Goal: Task Accomplishment & Management: Complete application form

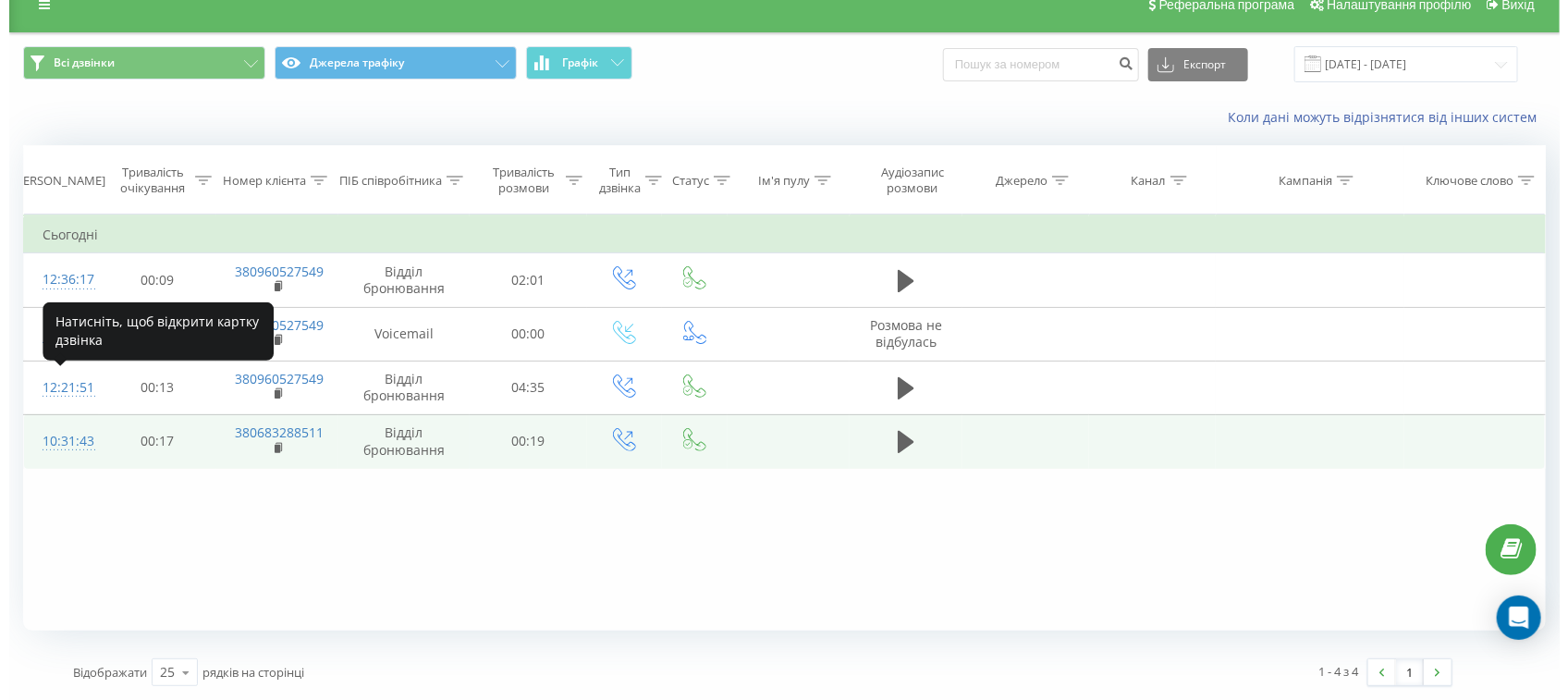
scroll to position [24, 0]
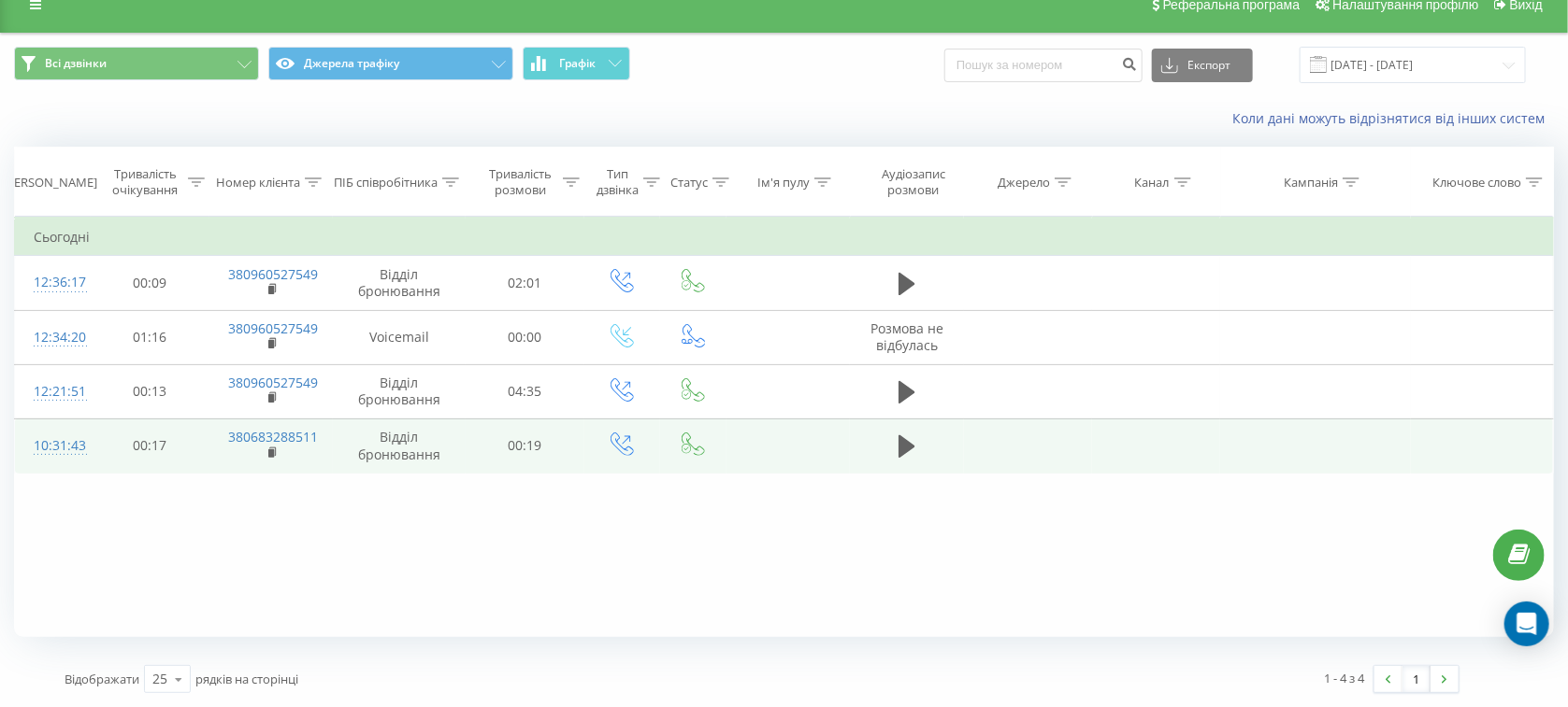
click at [57, 451] on div "10:31:43" at bounding box center [53, 446] width 38 height 36
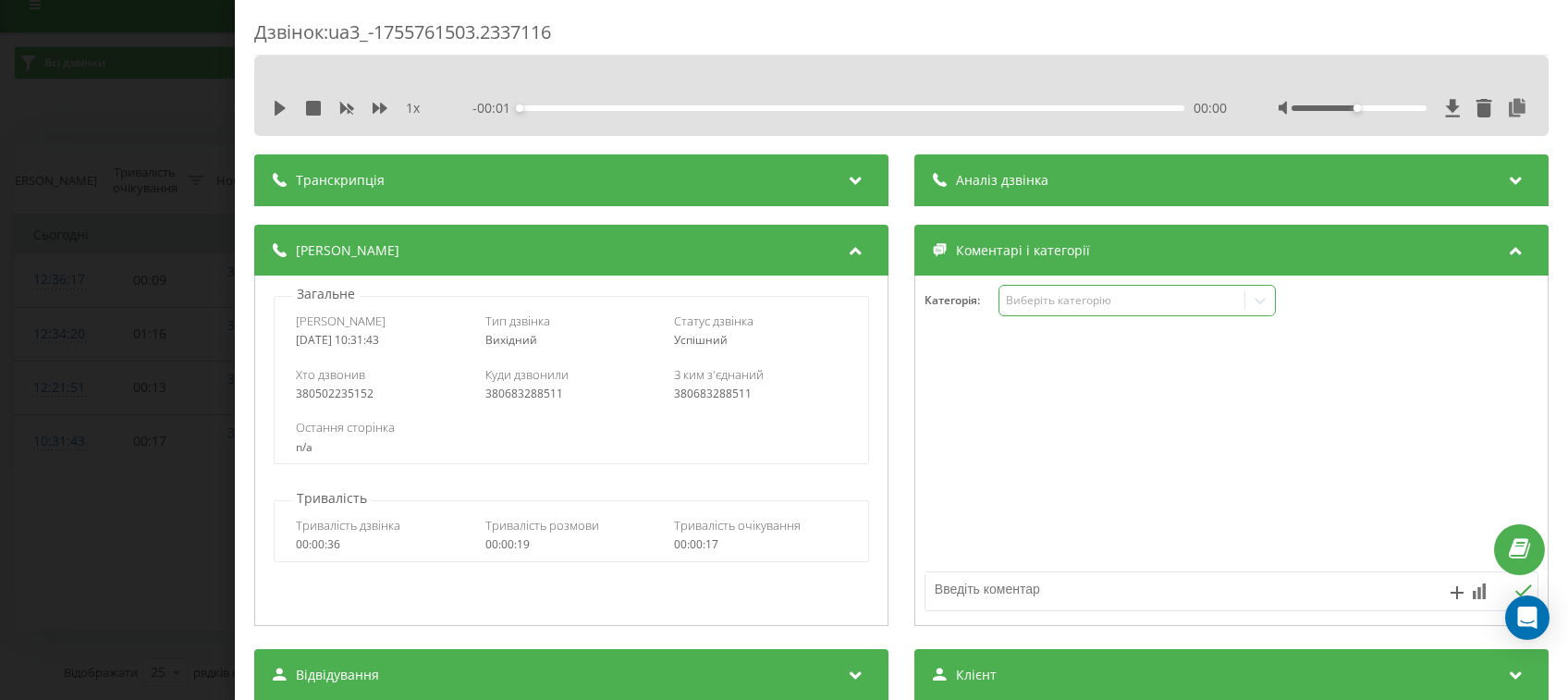
click at [1058, 305] on div "Виберіть категорію" at bounding box center [1123, 301] width 231 height 15
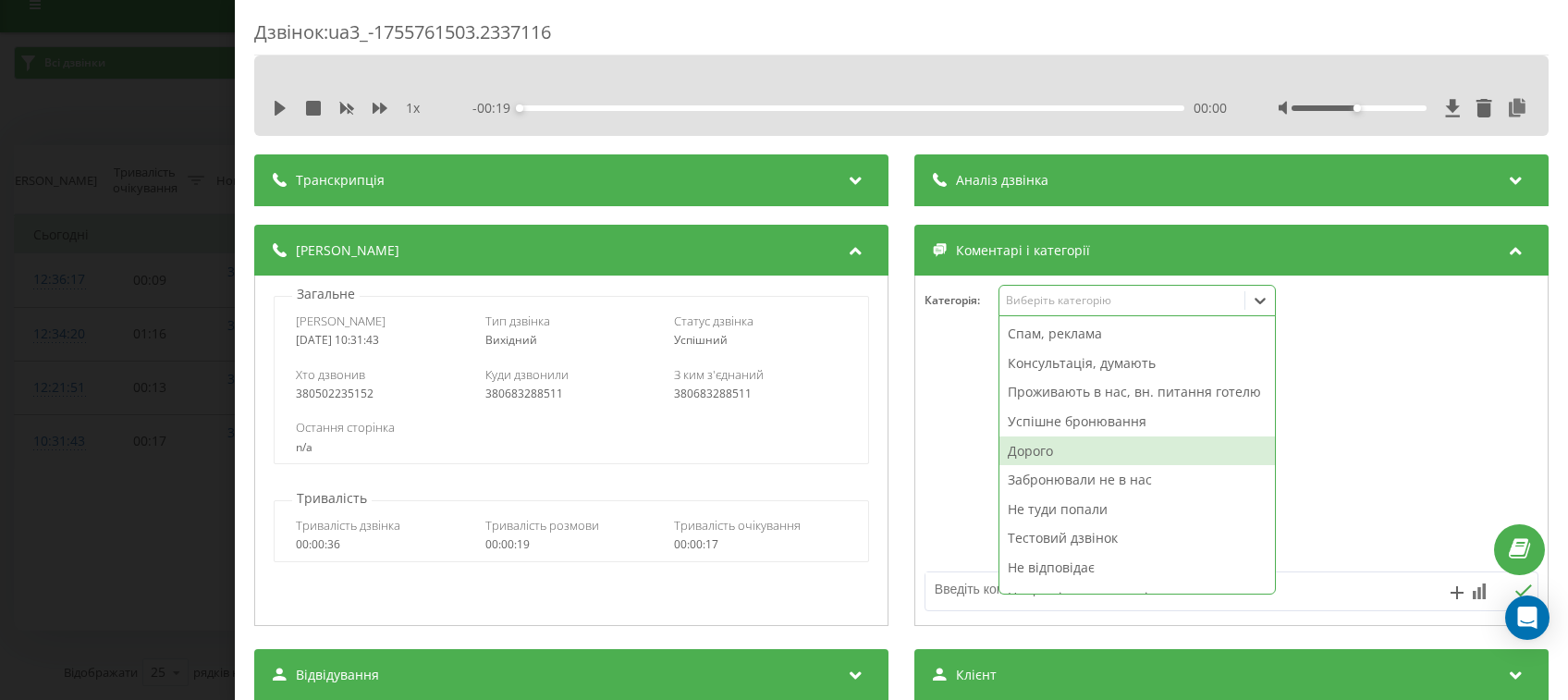
scroll to position [67, 0]
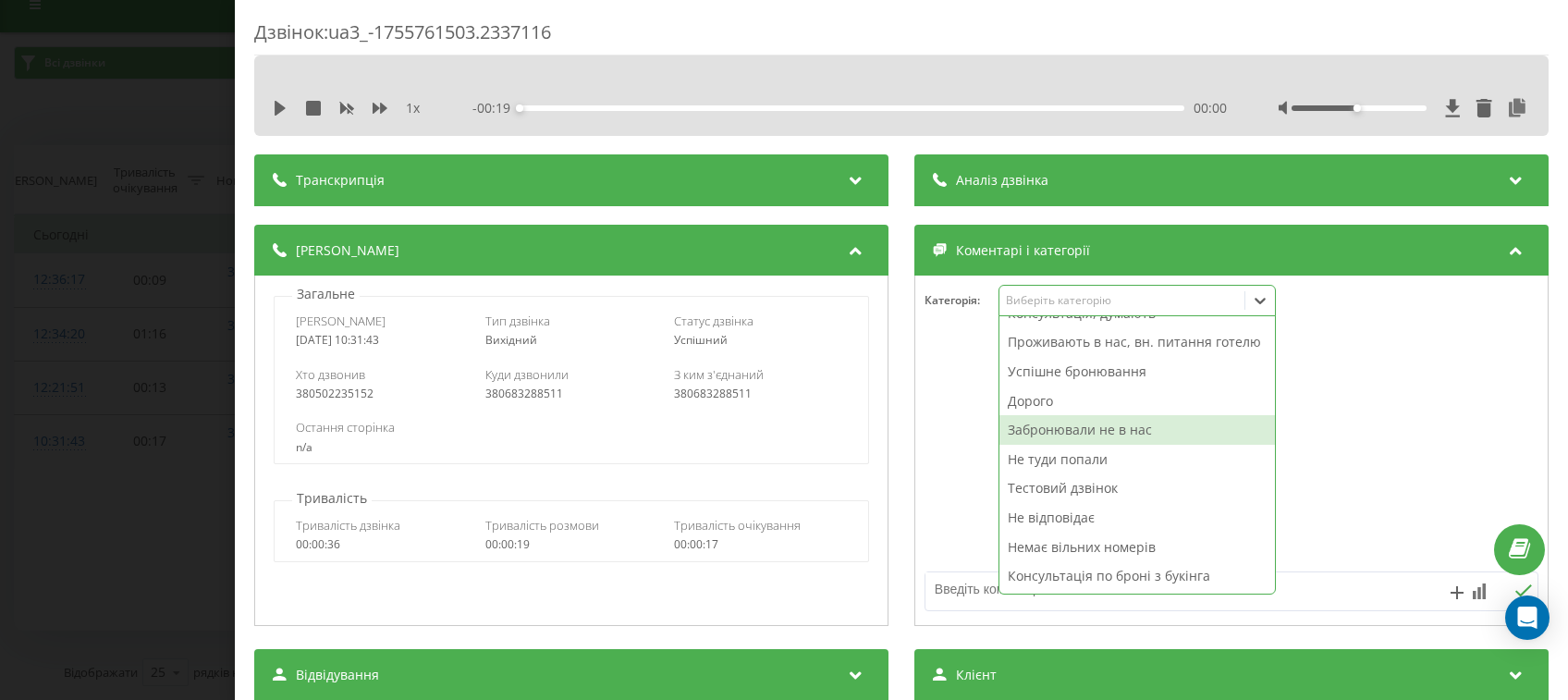
click at [1053, 431] on div "Забронювали не в нас" at bounding box center [1137, 430] width 276 height 29
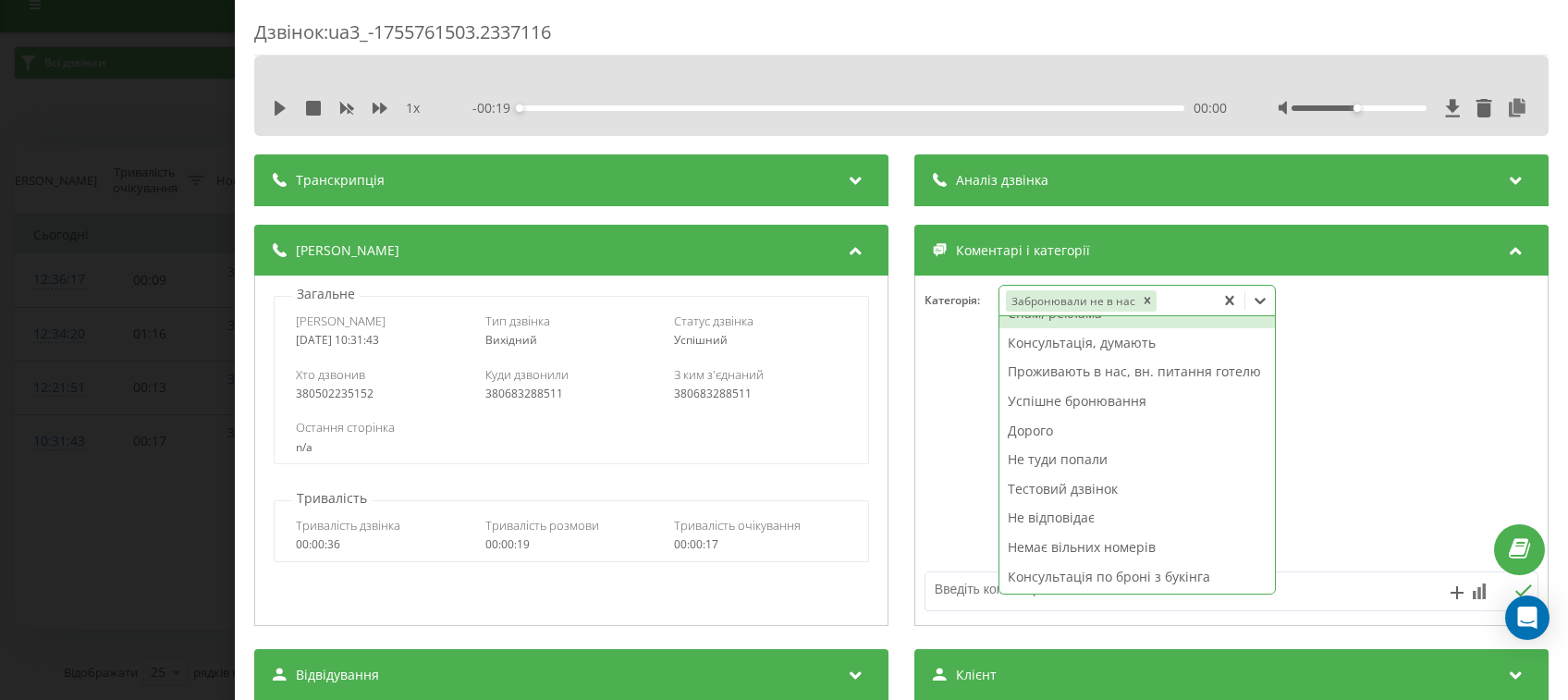
scroll to position [38, 0]
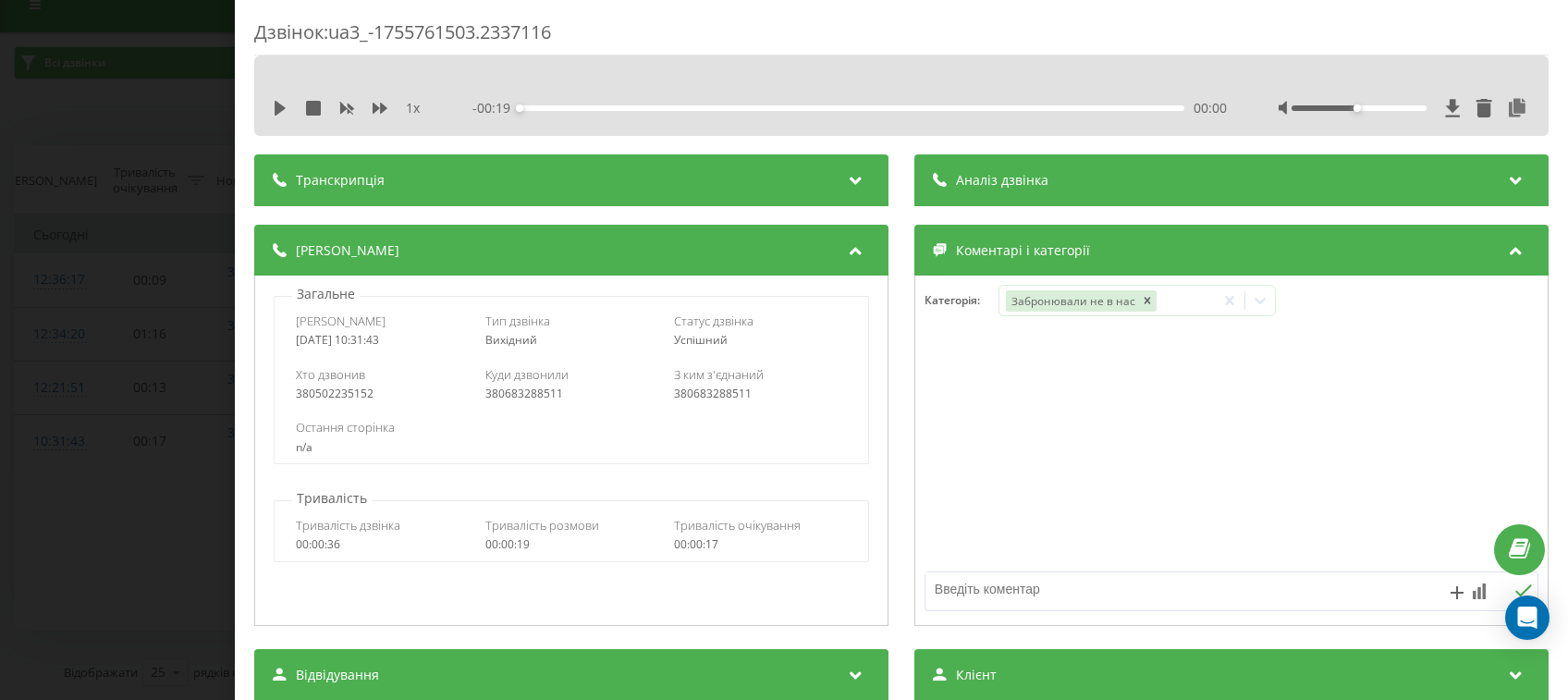
click at [935, 352] on div at bounding box center [1232, 451] width 633 height 222
click at [1195, 177] on div "Аналіз дзвінка" at bounding box center [1232, 180] width 634 height 52
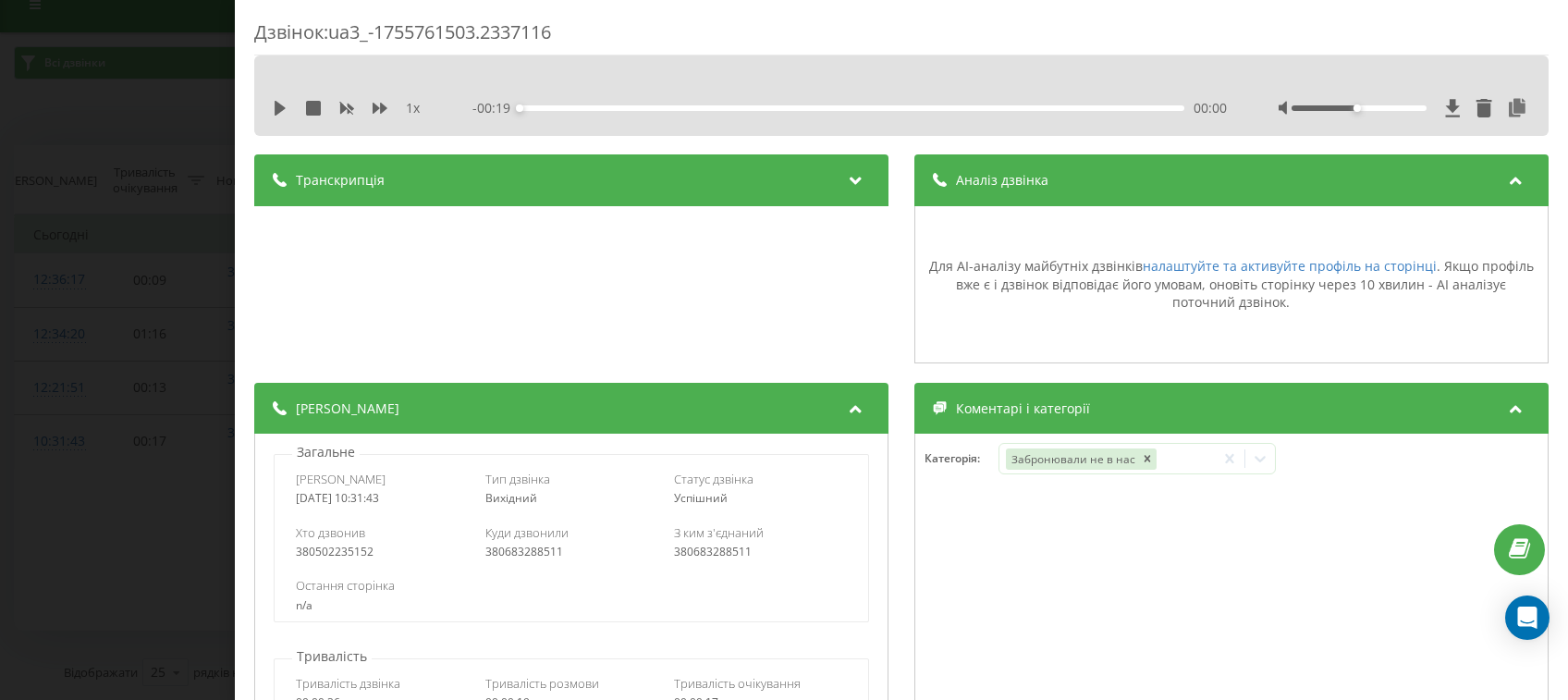
click at [157, 209] on div "Дзвінок : ua3_-1755761503.2337116 1 x - 00:19 00:00 00:00 Транскрипція Для AI-а…" at bounding box center [784, 350] width 1568 height 700
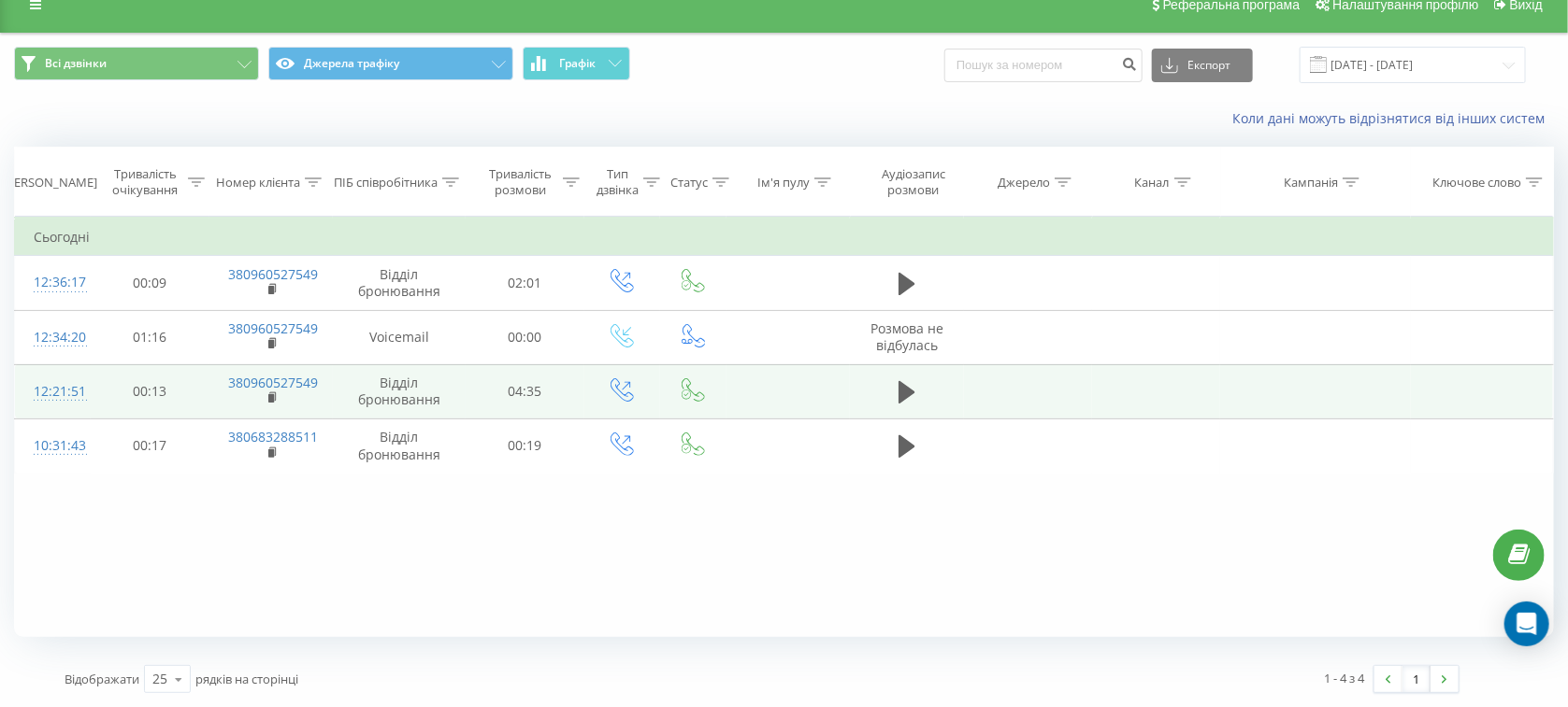
click at [53, 396] on div "12:21:51" at bounding box center [53, 392] width 38 height 36
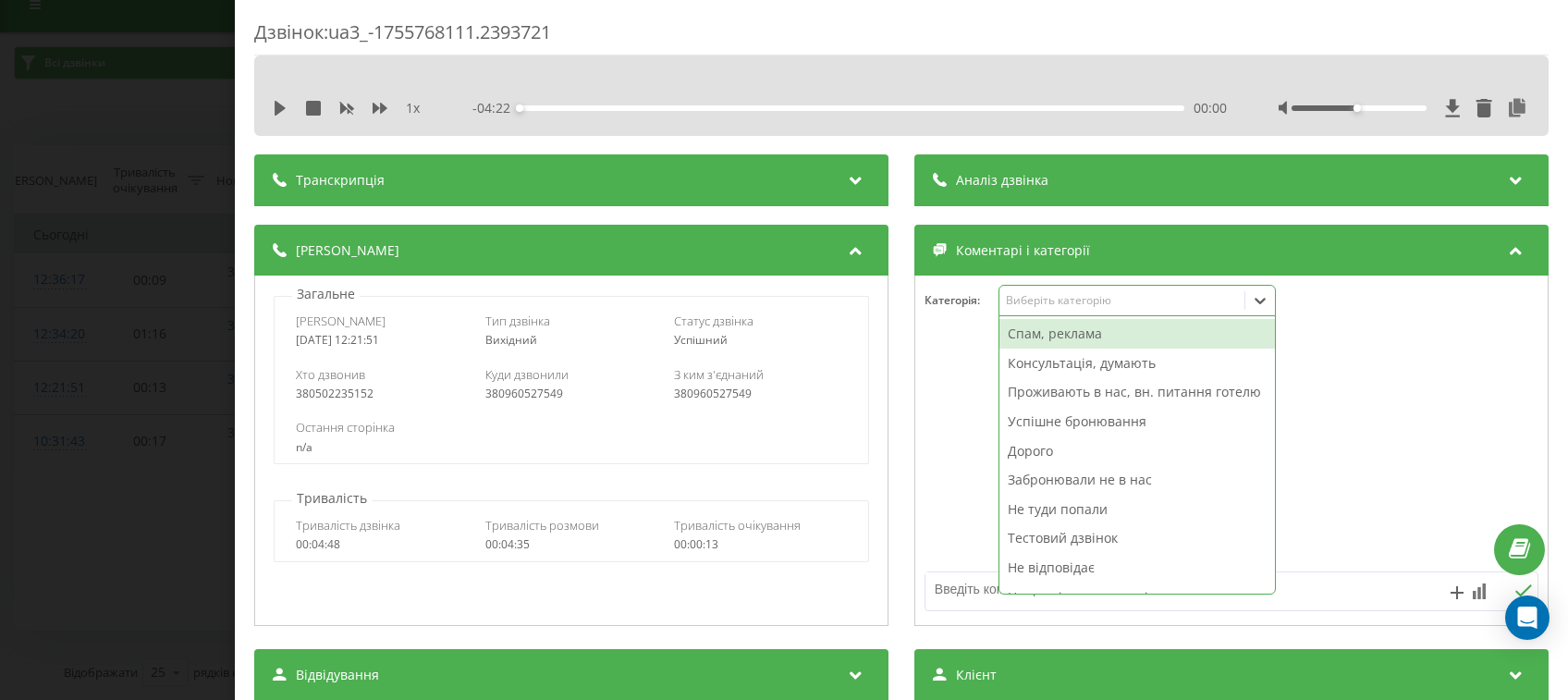
click at [1081, 314] on div "Виберіть категорію" at bounding box center [1137, 300] width 277 height 31
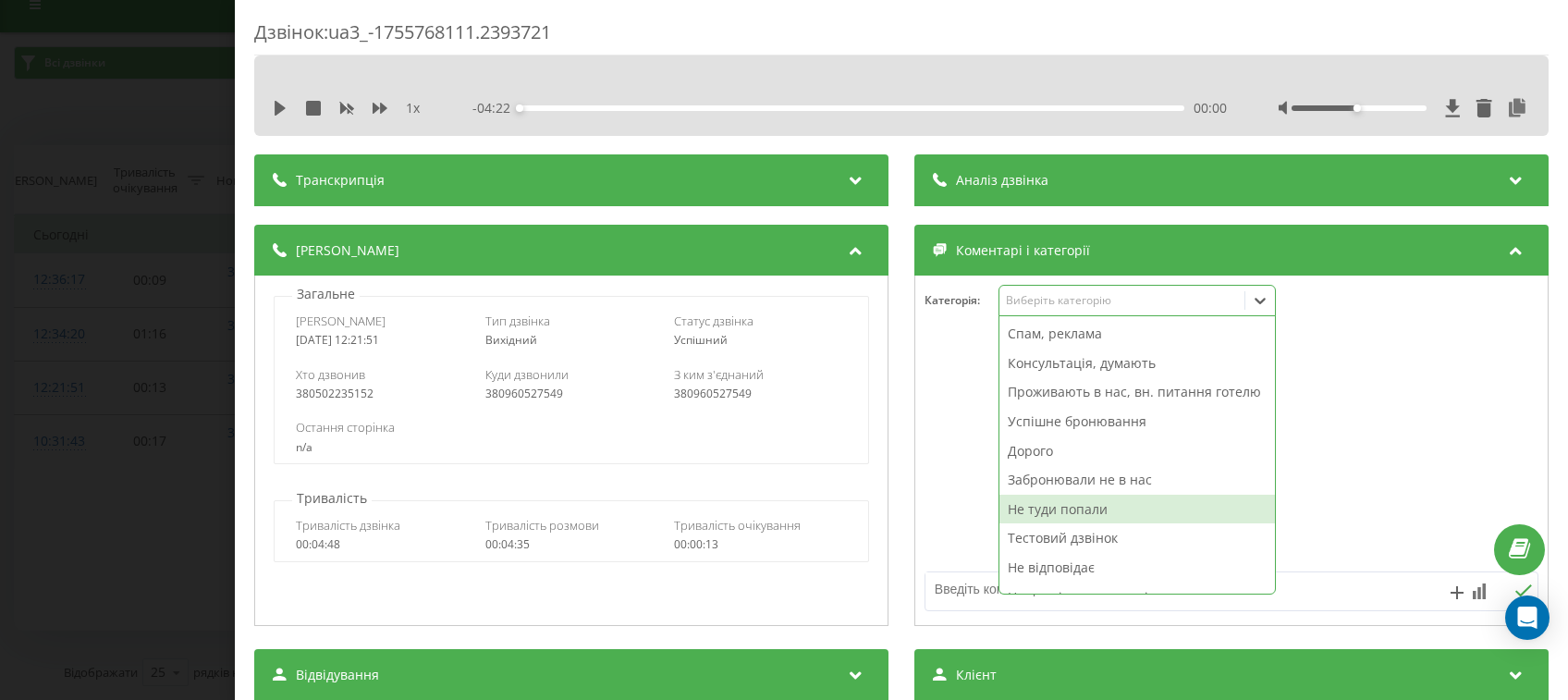
click at [49, 516] on div "Дзвінок : ua3_-1755768111.2393721 1 x - 04:22 00:00 00:00 Транскрипція Для AI-а…" at bounding box center [784, 350] width 1568 height 700
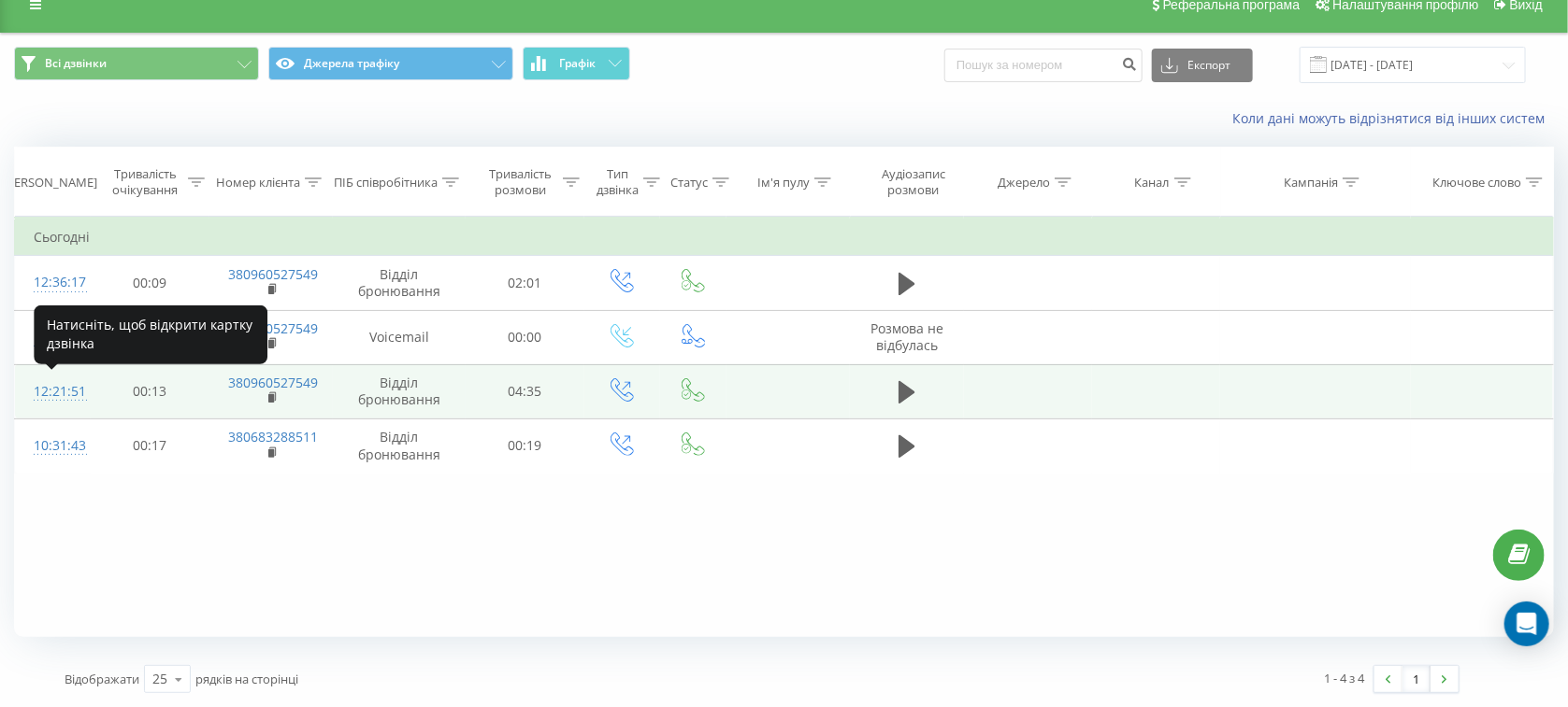
click at [64, 387] on div "12:21:51" at bounding box center [53, 392] width 38 height 36
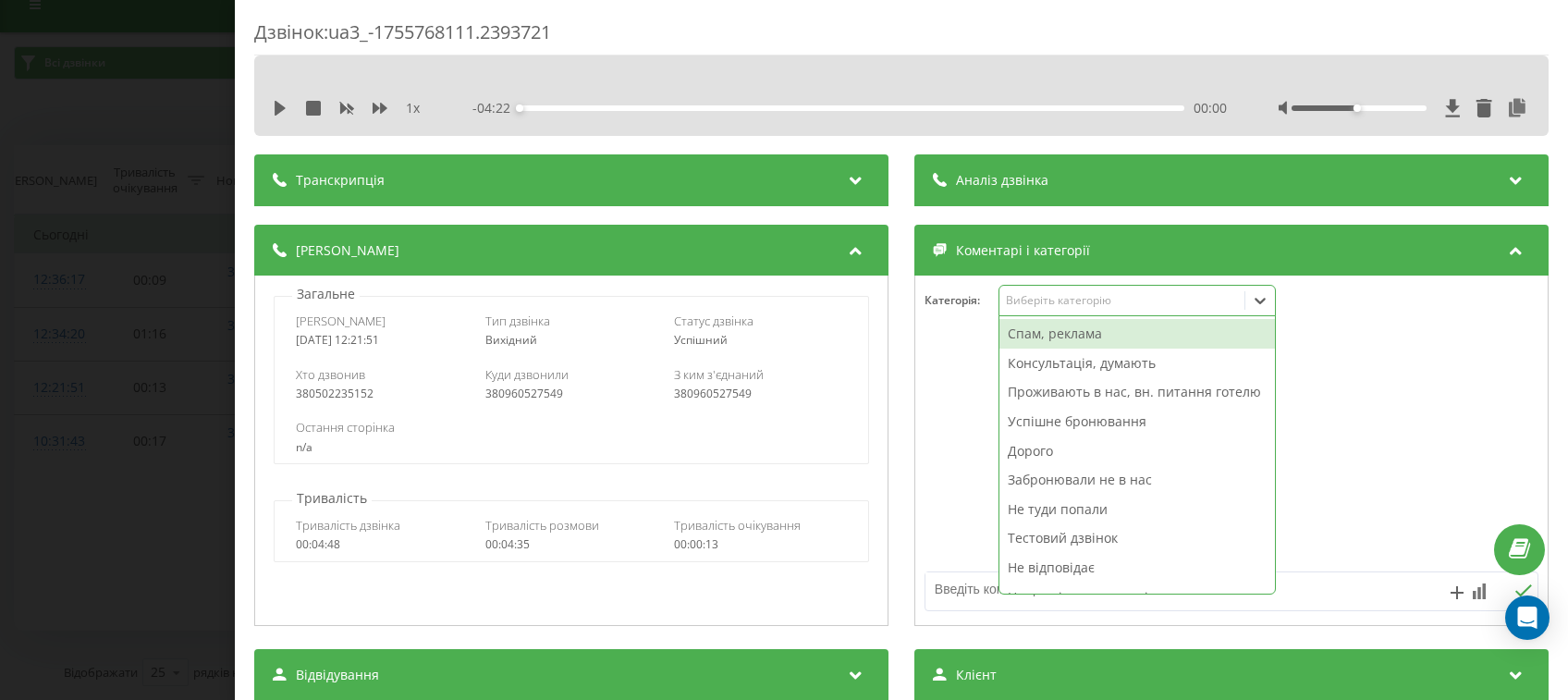
click at [1116, 304] on div "Виберіть категорію" at bounding box center [1123, 301] width 231 height 15
click at [1098, 369] on div "Консультація, думають" at bounding box center [1137, 363] width 276 height 29
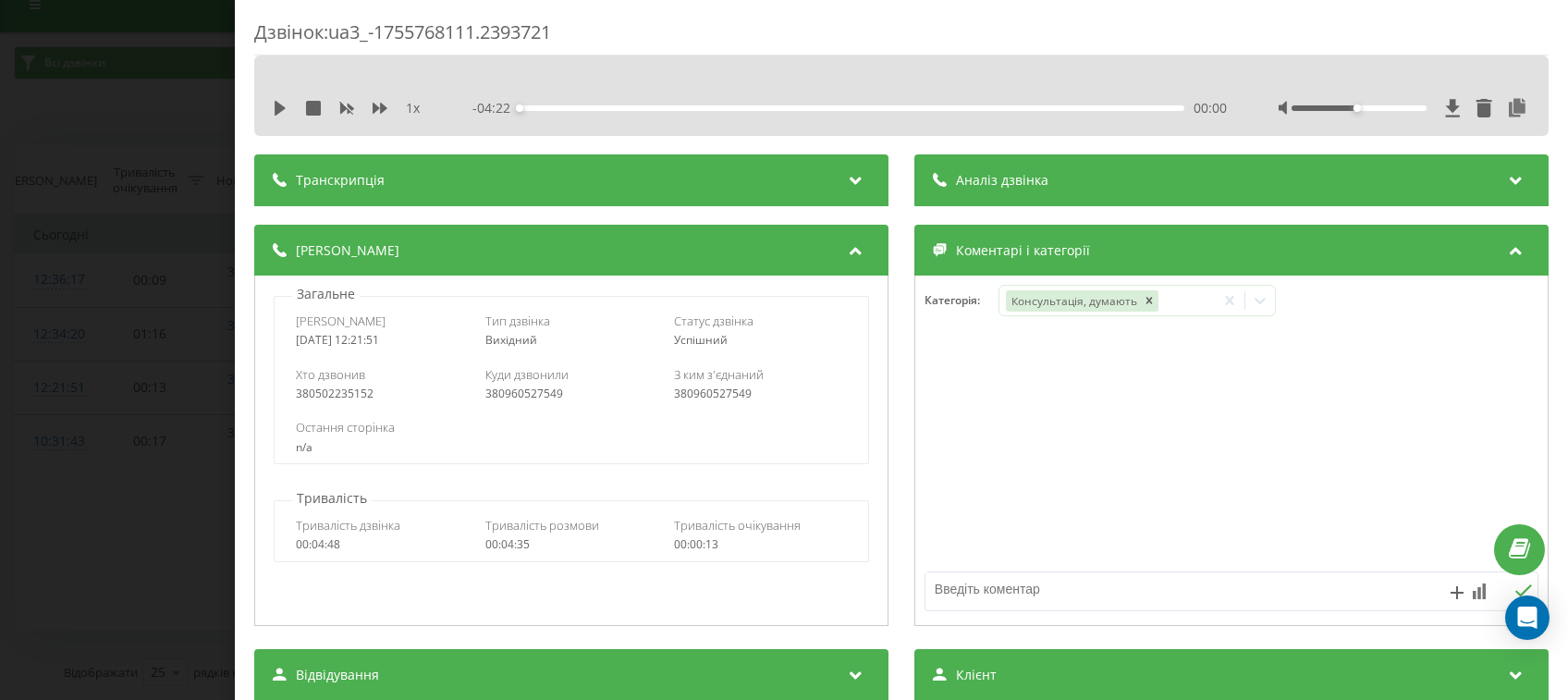
click at [41, 216] on div "Дзвінок : ua3_-1755768111.2393721 1 x - 04:22 00:00 00:00 Транскрипція Для AI-а…" at bounding box center [784, 350] width 1568 height 700
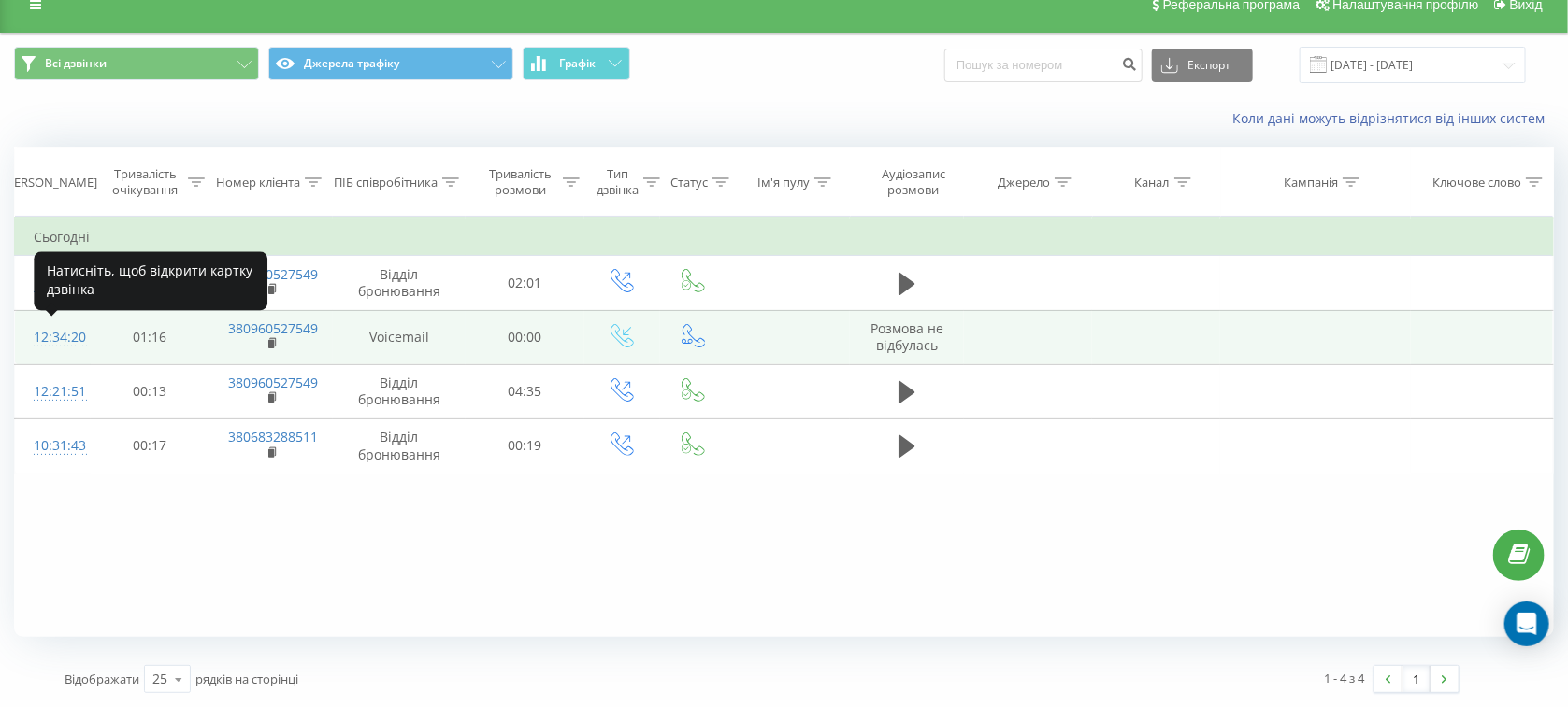
click at [55, 339] on div "12:34:20" at bounding box center [53, 338] width 38 height 36
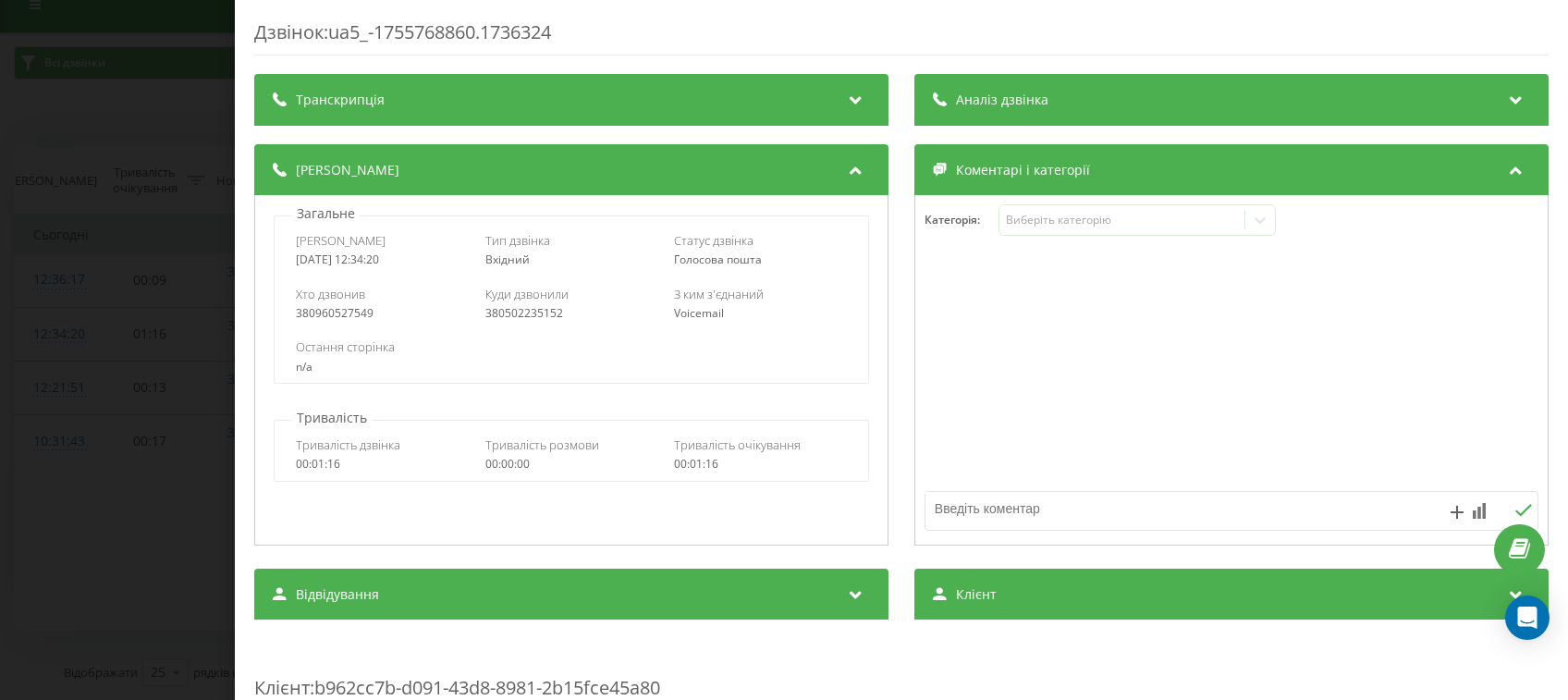
click at [49, 221] on div "Дзвінок : ua5_-1755768860.1736324 Транскрипція Для AI-аналізу майбутніх дзвінкі…" at bounding box center [784, 350] width 1568 height 700
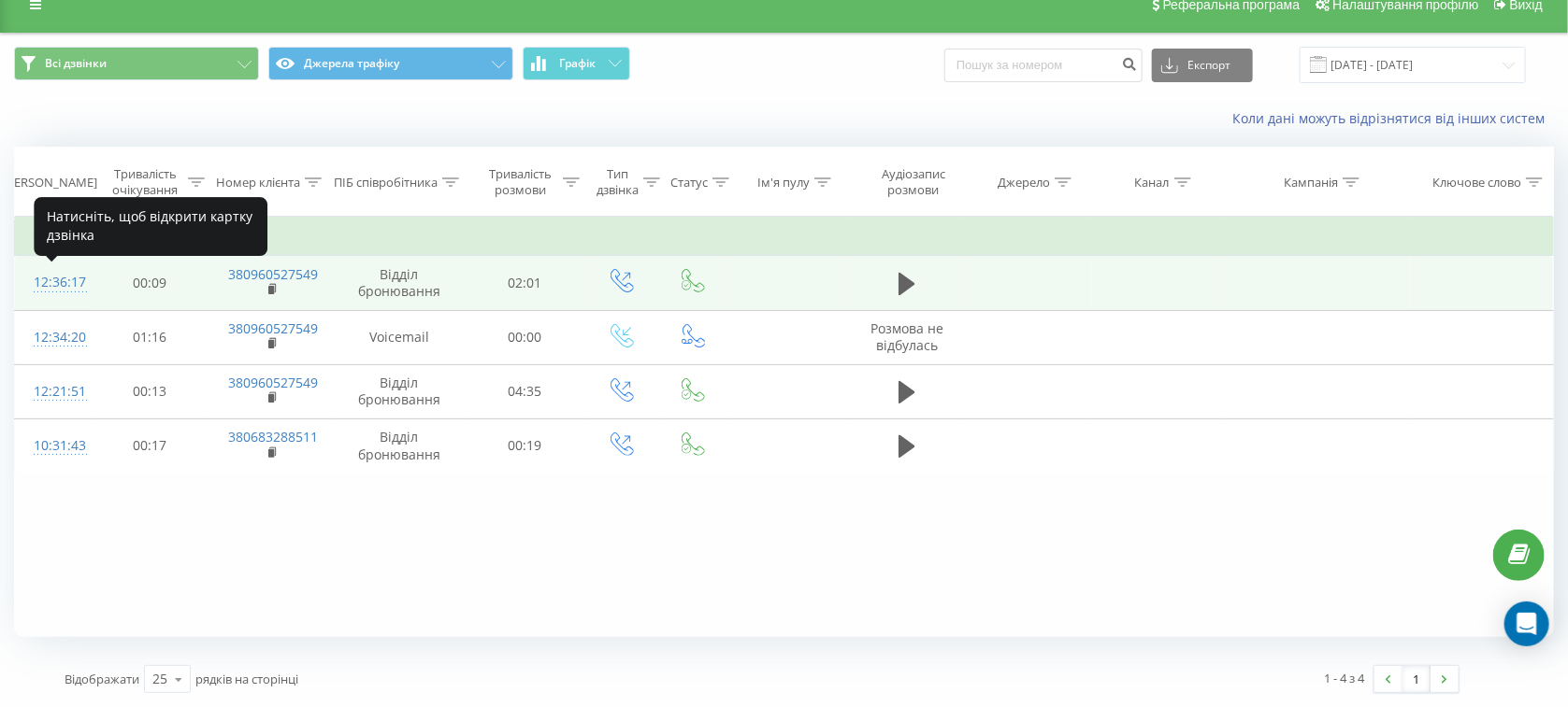
click at [63, 273] on div "12:36:17" at bounding box center [53, 282] width 38 height 36
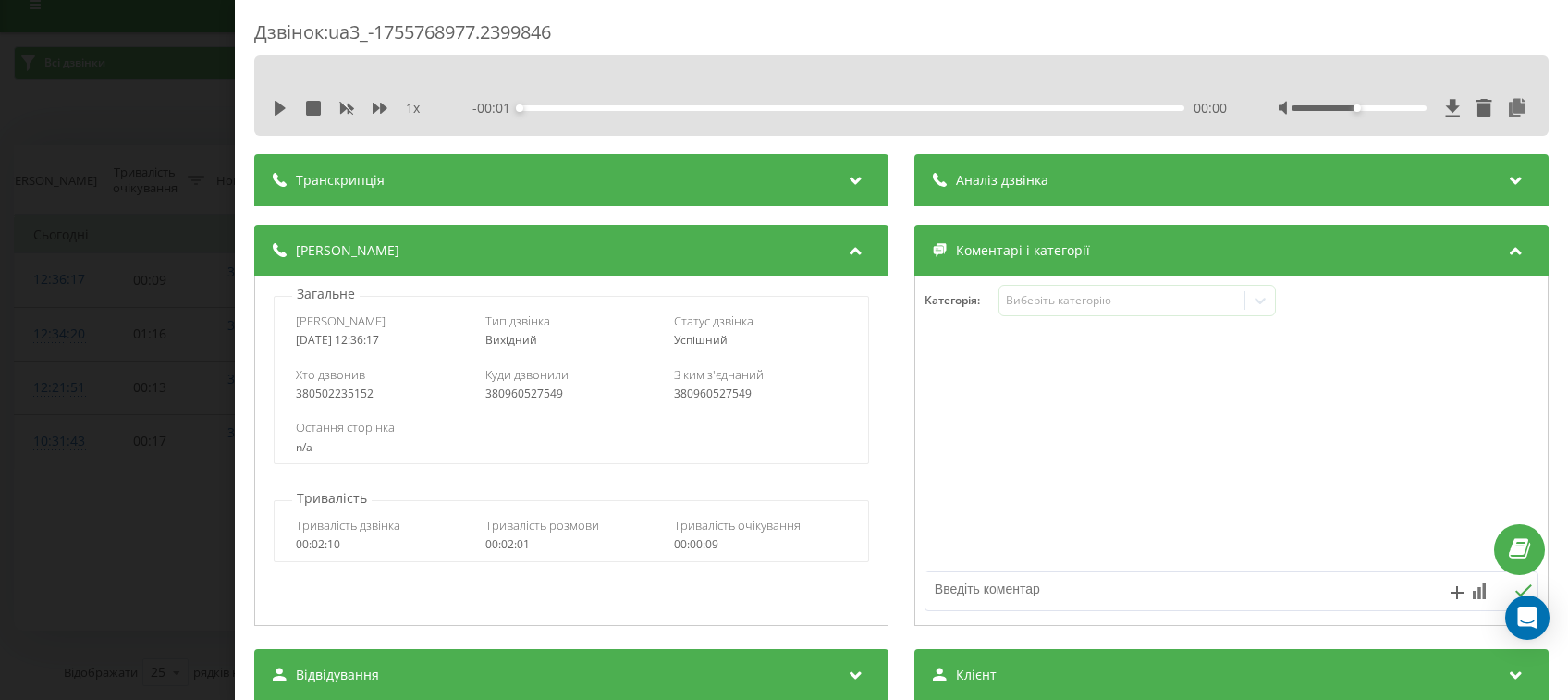
click at [1023, 163] on div "Аналіз дзвінка" at bounding box center [1232, 180] width 634 height 52
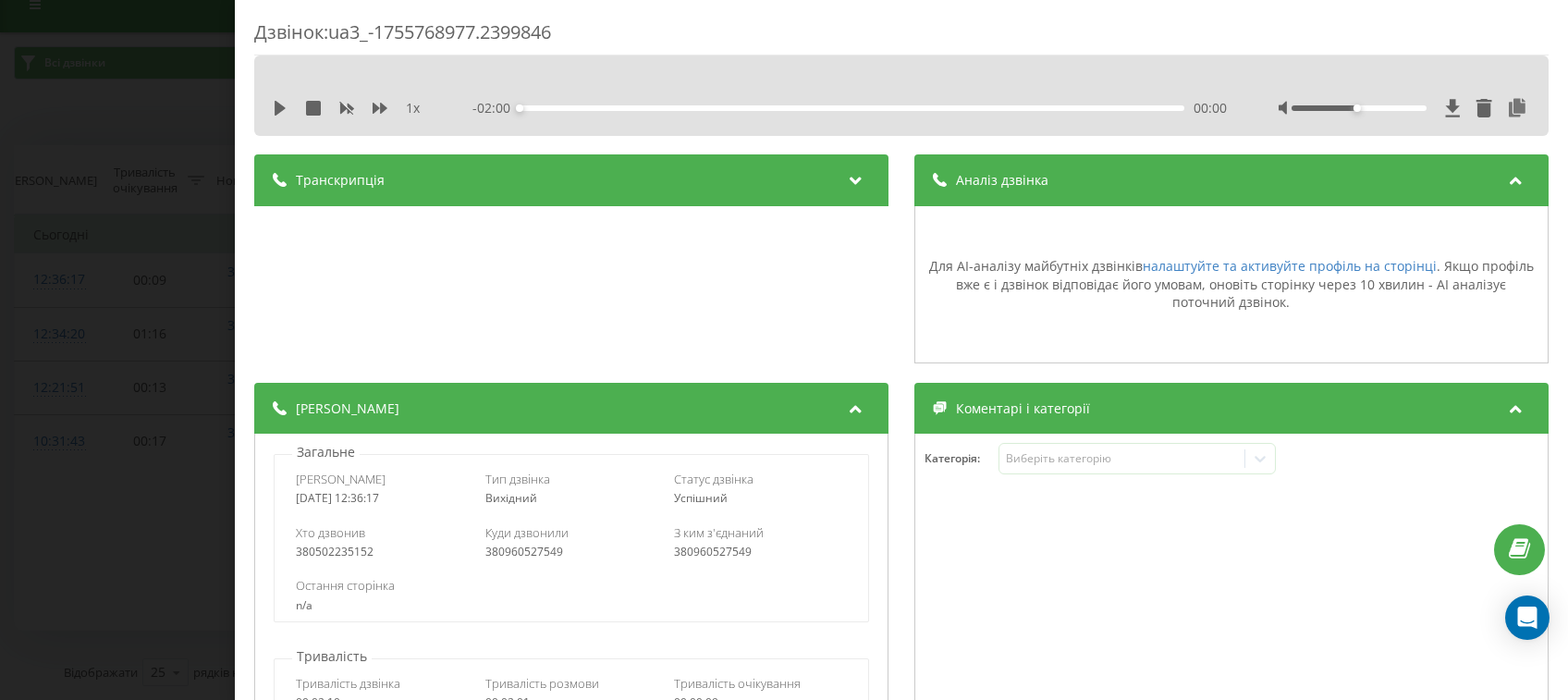
click at [1023, 163] on div "Аналіз дзвінка" at bounding box center [1232, 180] width 634 height 52
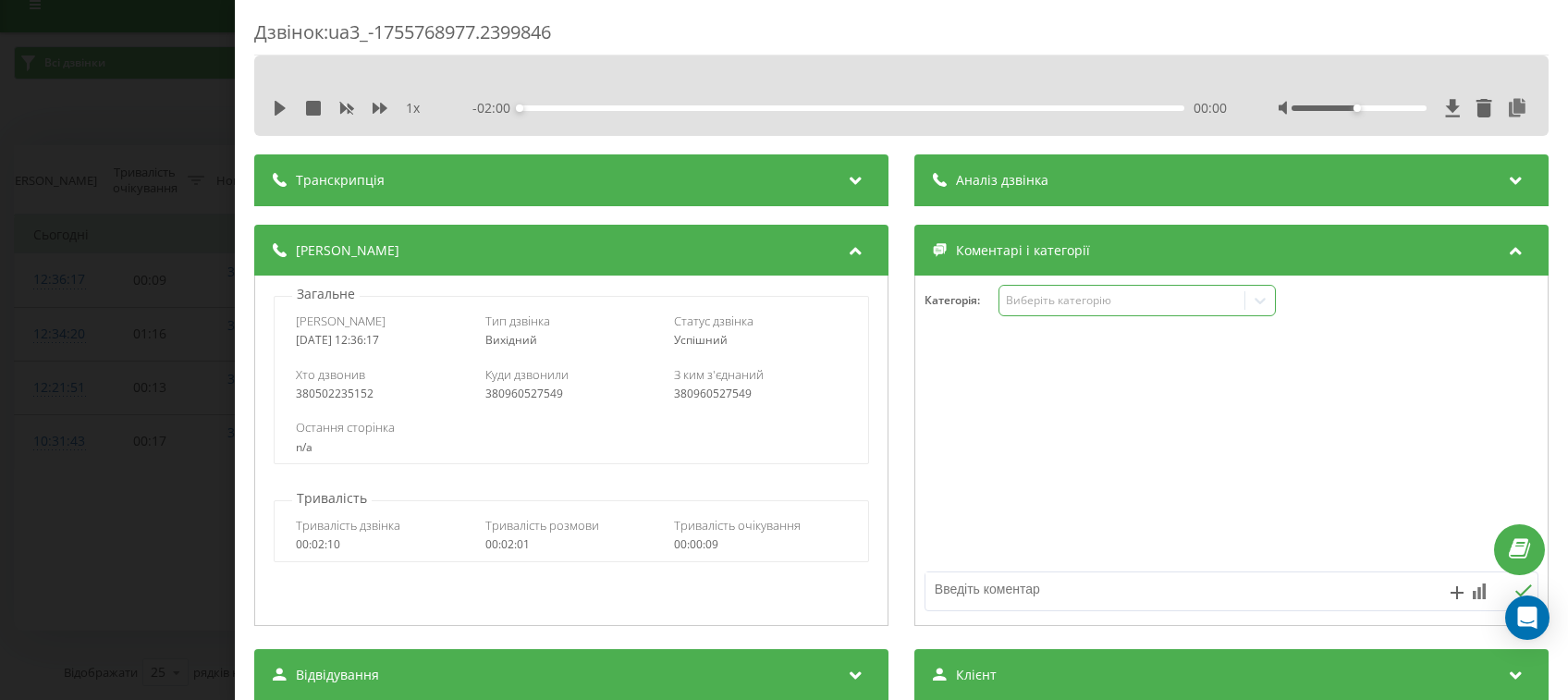
click at [1042, 315] on div "Виберіть категорію" at bounding box center [1137, 300] width 277 height 31
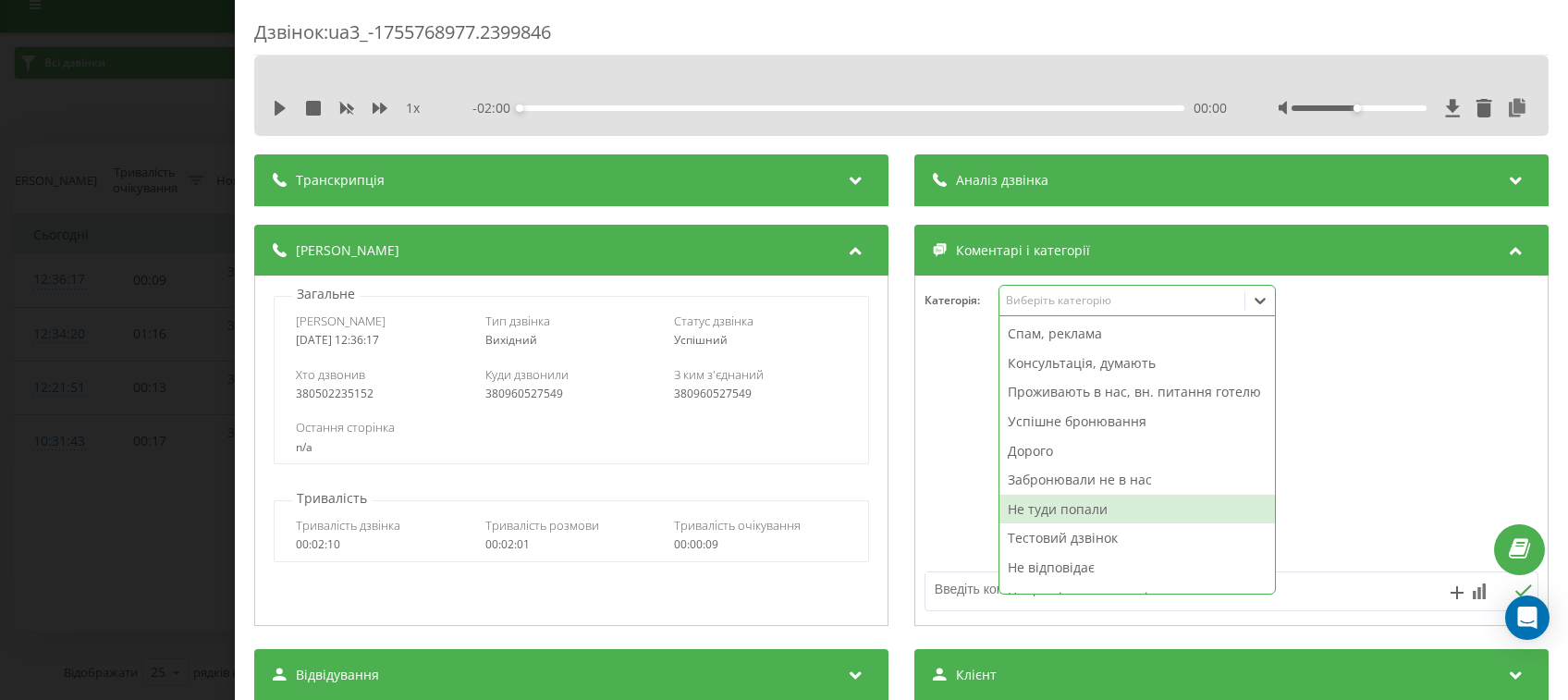
scroll to position [67, 0]
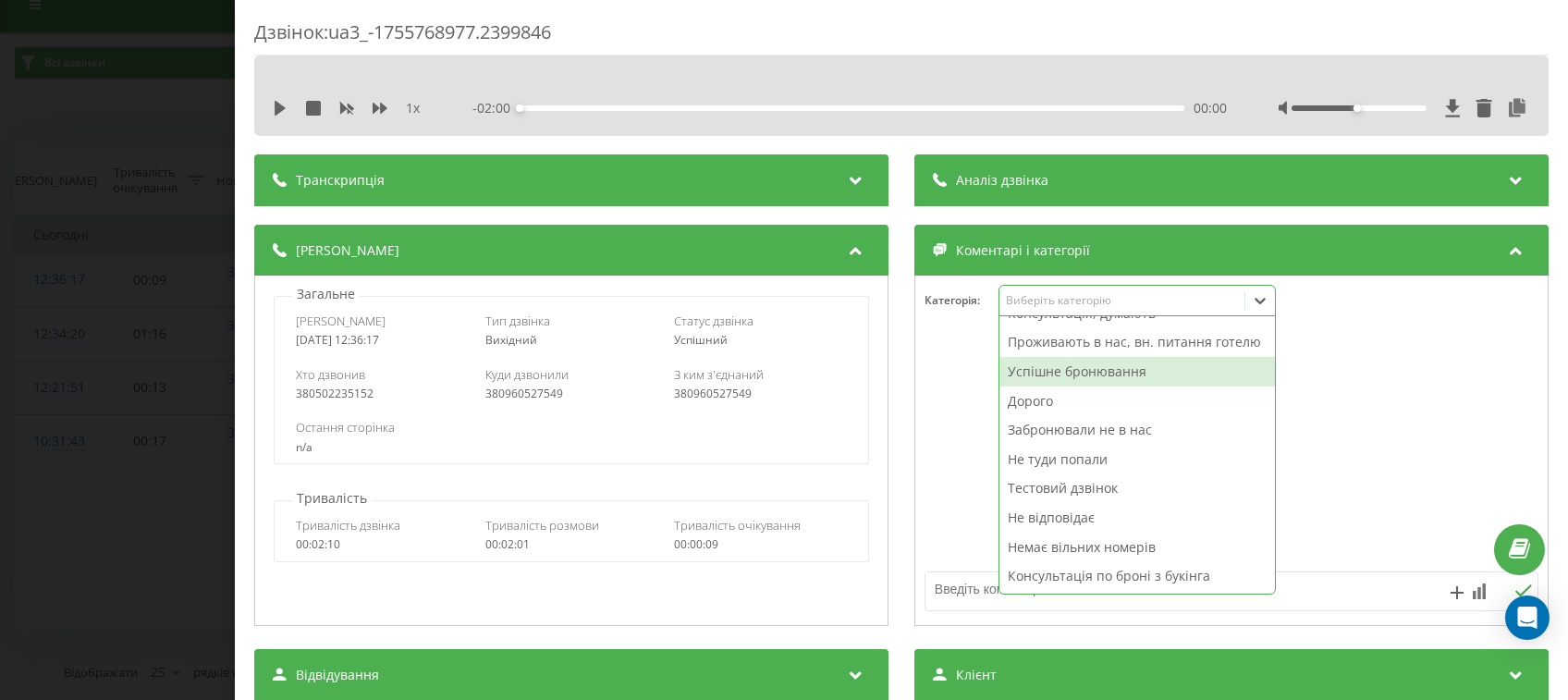
click at [1068, 382] on div "Успішне бронювання" at bounding box center [1137, 371] width 276 height 29
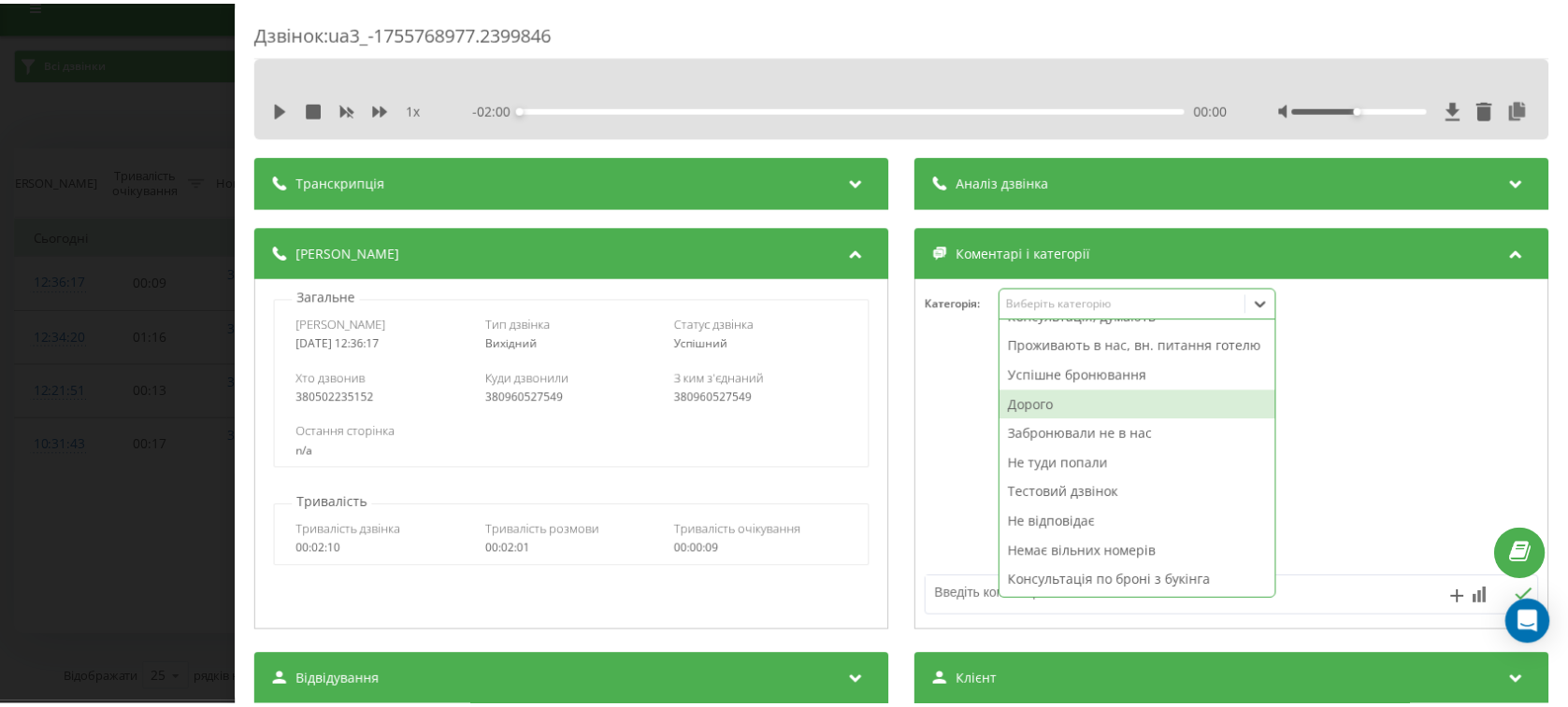
scroll to position [38, 0]
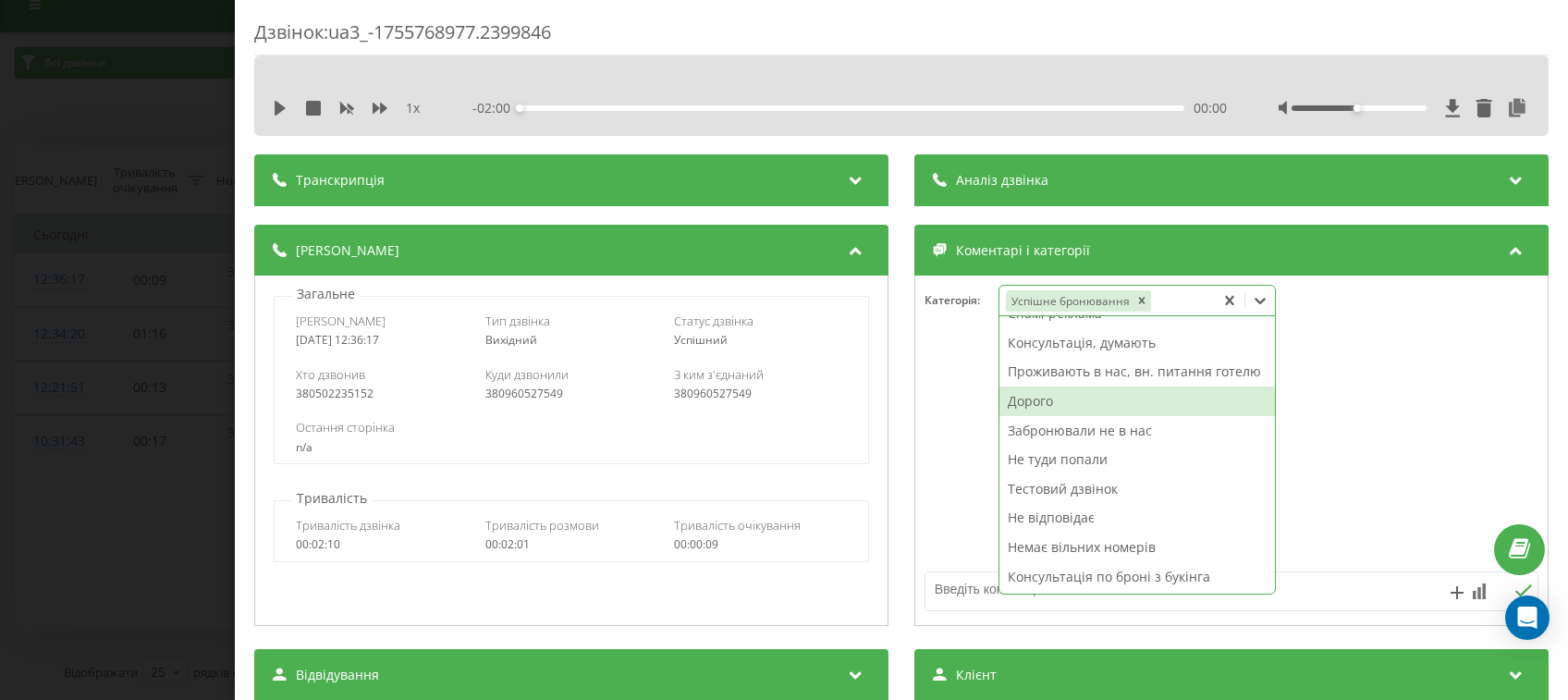
click at [955, 602] on textarea at bounding box center [1170, 589] width 490 height 33
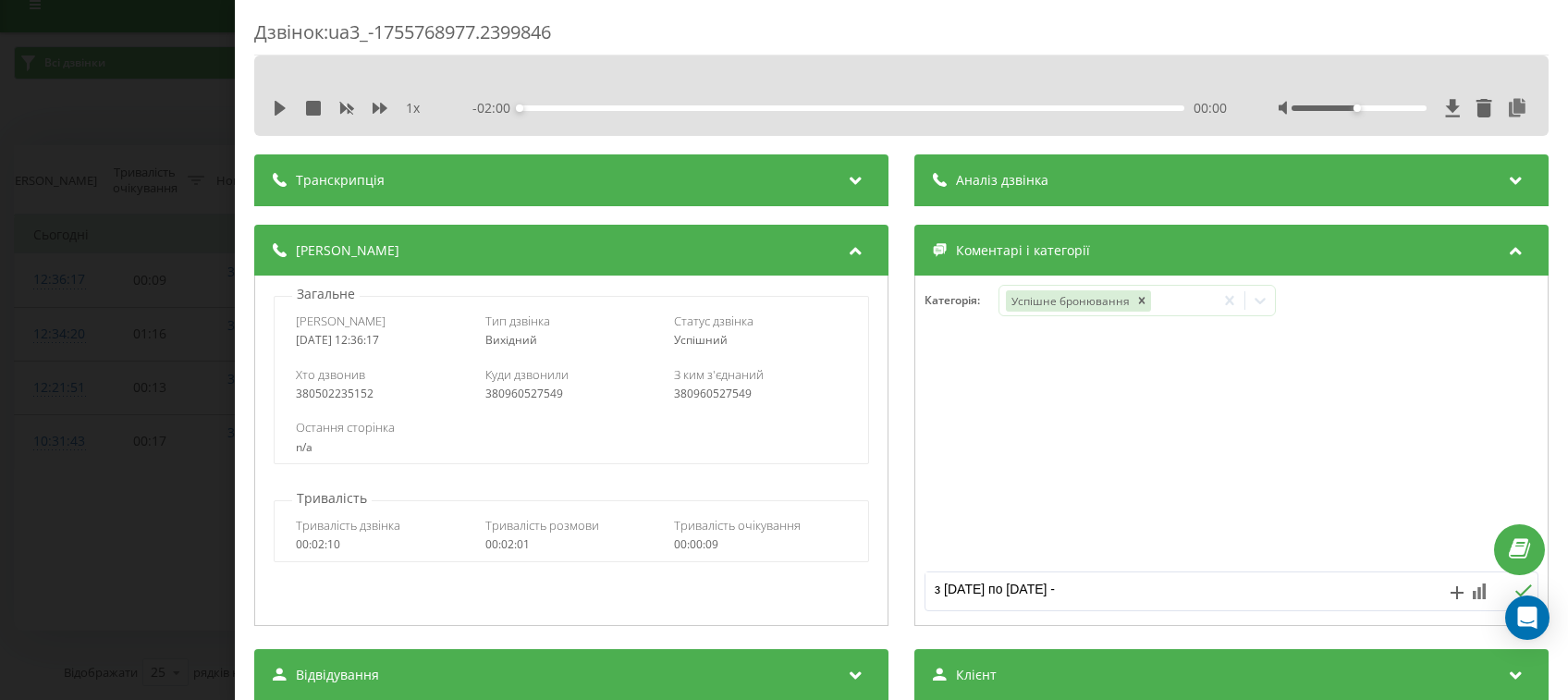
click at [1054, 592] on textarea "з 22.08 по 23.08 -" at bounding box center [1170, 589] width 490 height 33
type textarea "з 22.08 по 23.08 - 133"
drag, startPoint x: 1039, startPoint y: 373, endPoint x: 916, endPoint y: 373, distance: 123.0
click at [916, 373] on div "Відділ бронювання 12:43, 21 Серпня 2025 з 22.08 по 23.08 - 133" at bounding box center [1232, 451] width 633 height 222
copy div "з 22.08 по 23.08 - 133"
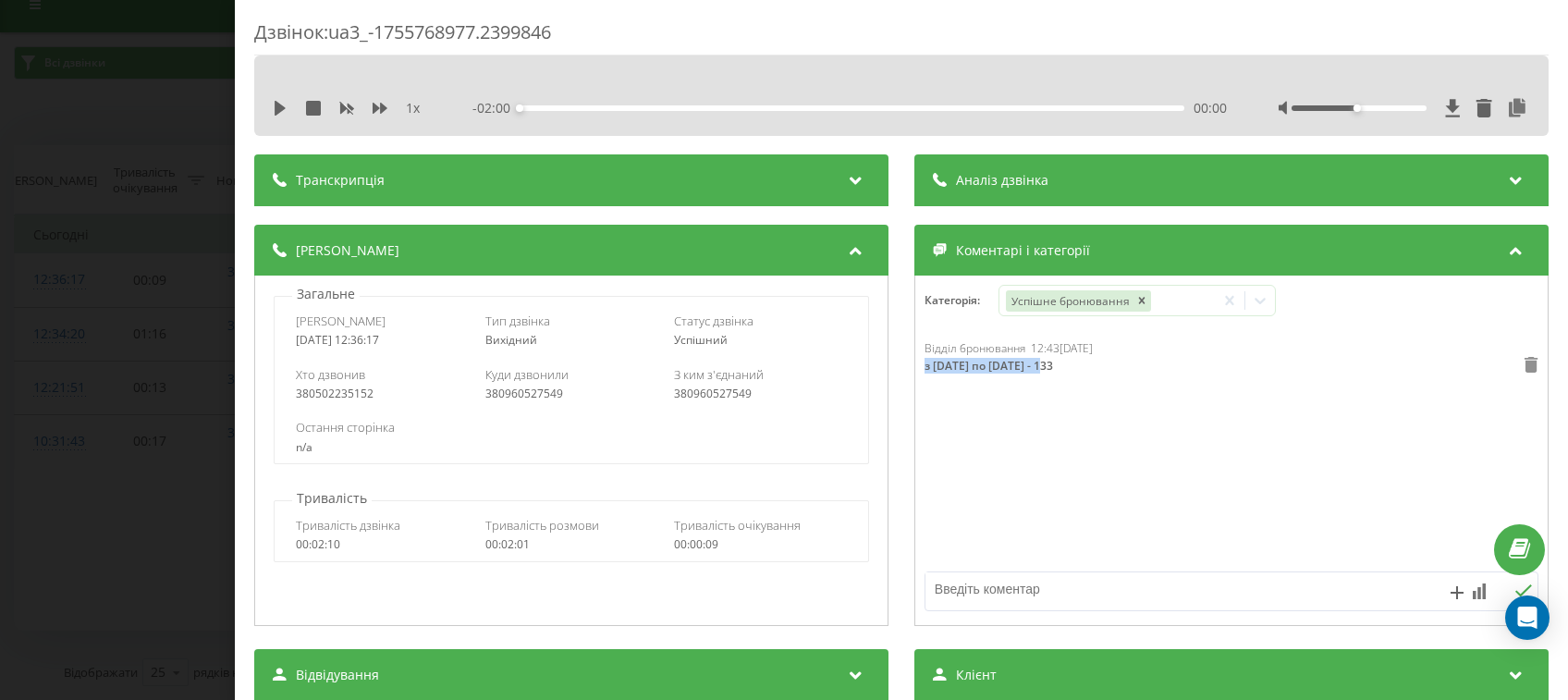
click at [1524, 369] on icon at bounding box center [1531, 365] width 13 height 16
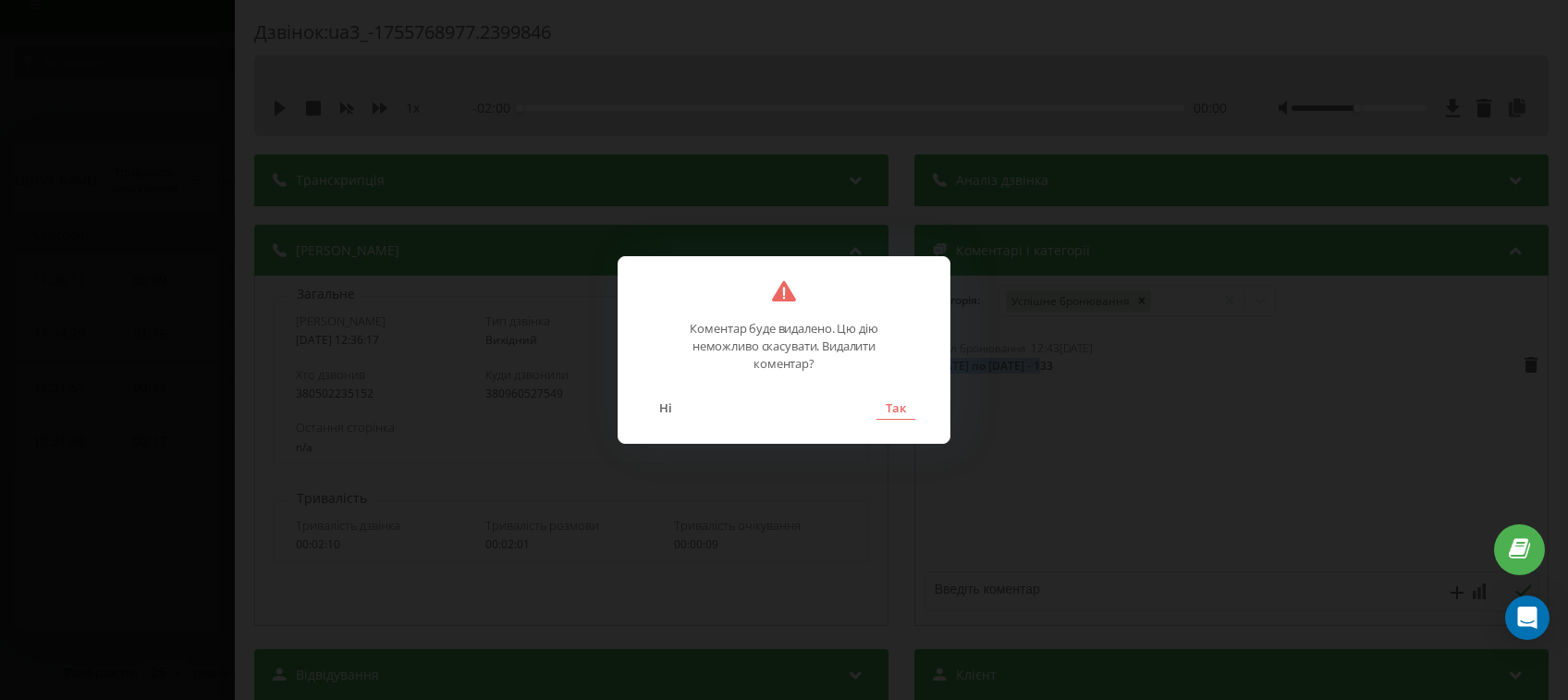
click at [891, 406] on button "Так" at bounding box center [896, 407] width 39 height 24
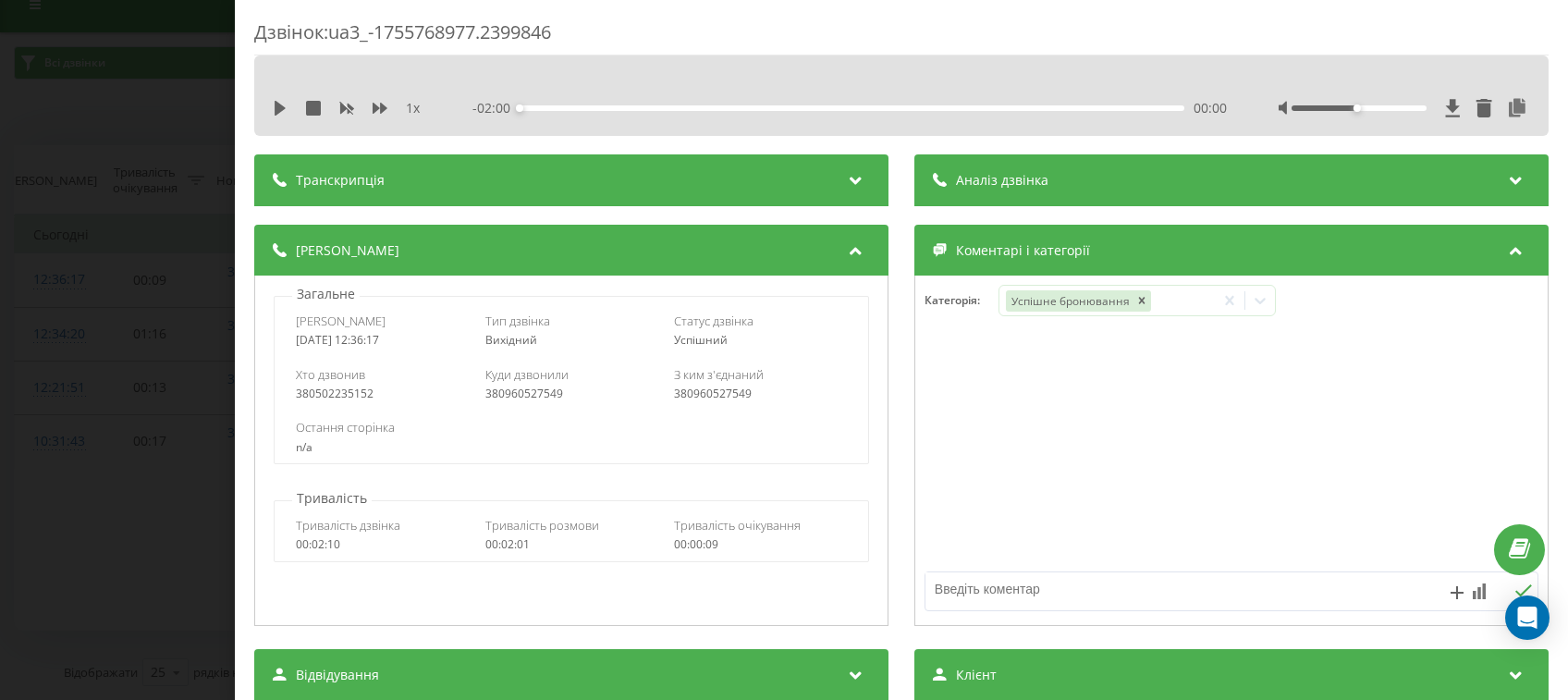
click at [1039, 590] on textarea at bounding box center [1170, 589] width 490 height 33
paste textarea "з 22.08 по 23.08 - 133"
type textarea "з 22.08 по 23.08 - 13370,00 грн (1 Стандарт/1 Напівлюкс)"
click at [1515, 584] on icon at bounding box center [1523, 591] width 18 height 13
click at [101, 96] on div "Дзвінок : ua3_-1755768977.2399846 1 x - 02:00 00:00 00:00 Транскрипція Для AI-а…" at bounding box center [784, 350] width 1568 height 700
